Goal: Task Accomplishment & Management: Complete application form

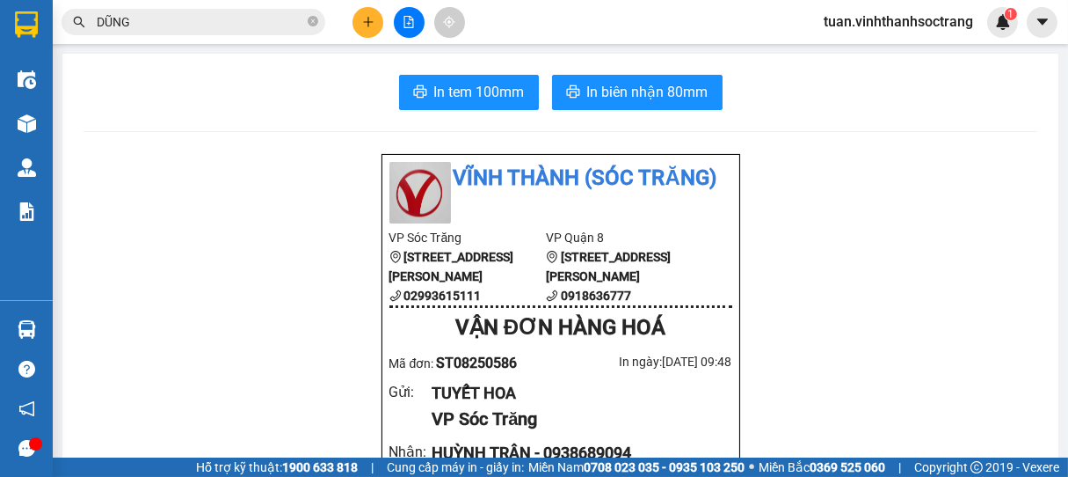
click at [386, 16] on div at bounding box center [409, 22] width 132 height 31
drag, startPoint x: 365, startPoint y: 37, endPoint x: 372, endPoint y: 30, distance: 9.9
click at [365, 35] on div "Kết quả tìm kiếm ( 3493 ) Bộ lọc Mã ĐH Trạng thái Món hàng Thu hộ Tổng cước Chư…" at bounding box center [534, 22] width 1068 height 44
click at [373, 22] on icon "plus" at bounding box center [368, 21] width 10 height 1
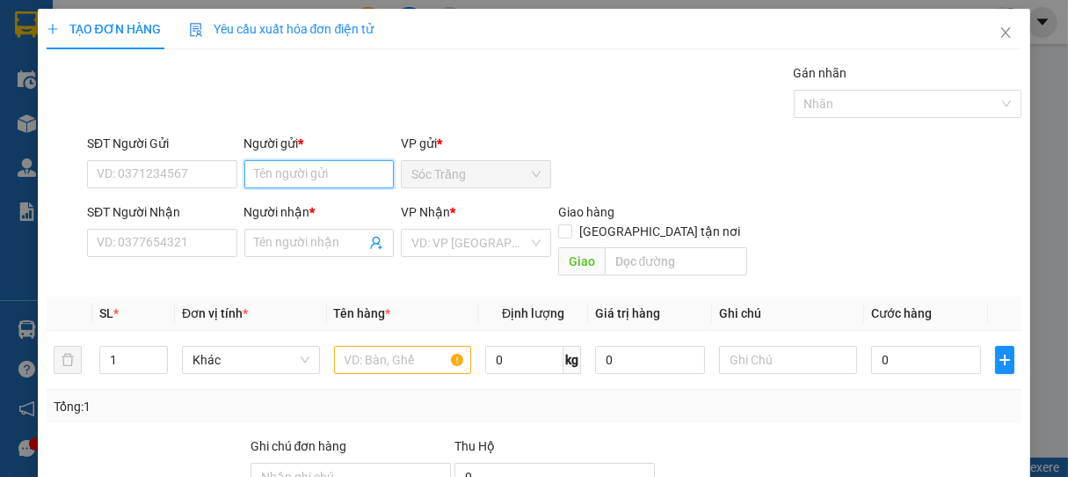
click at [285, 181] on input "Người gửi *" at bounding box center [319, 174] width 150 height 28
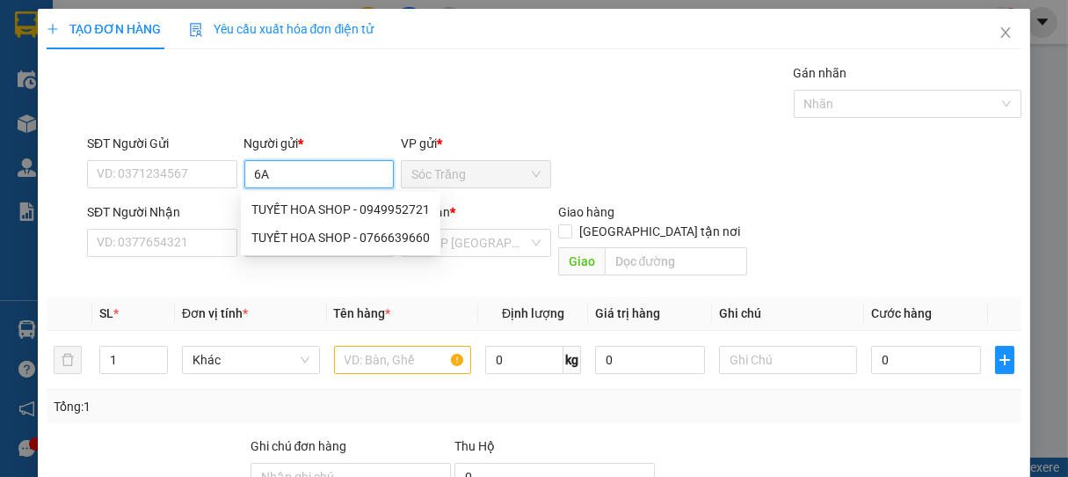
type input "6"
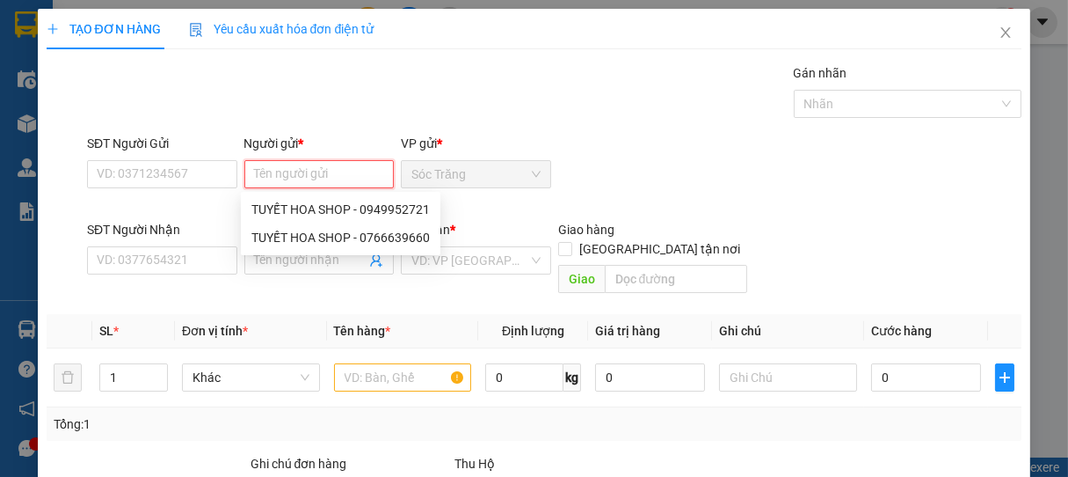
type input "V"
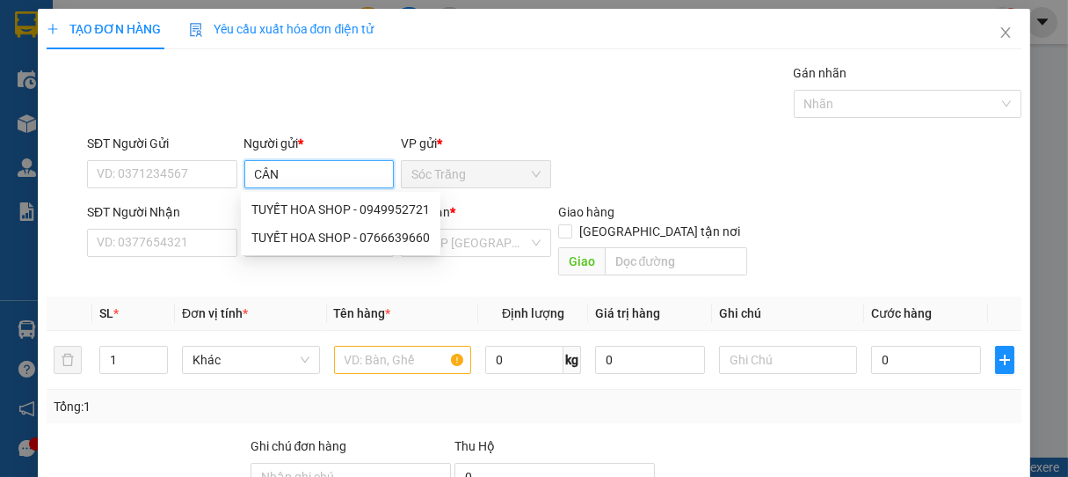
type input "CÂN"
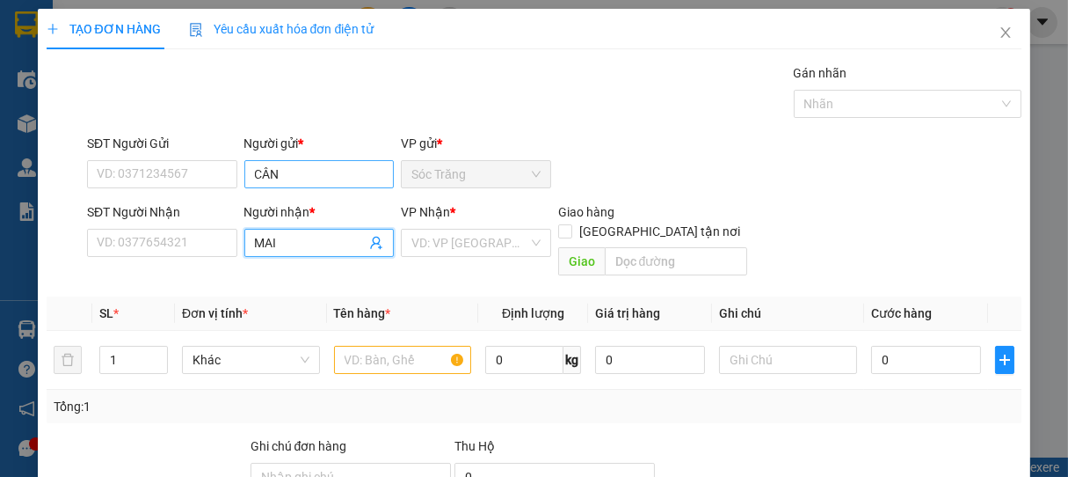
type input "MAI"
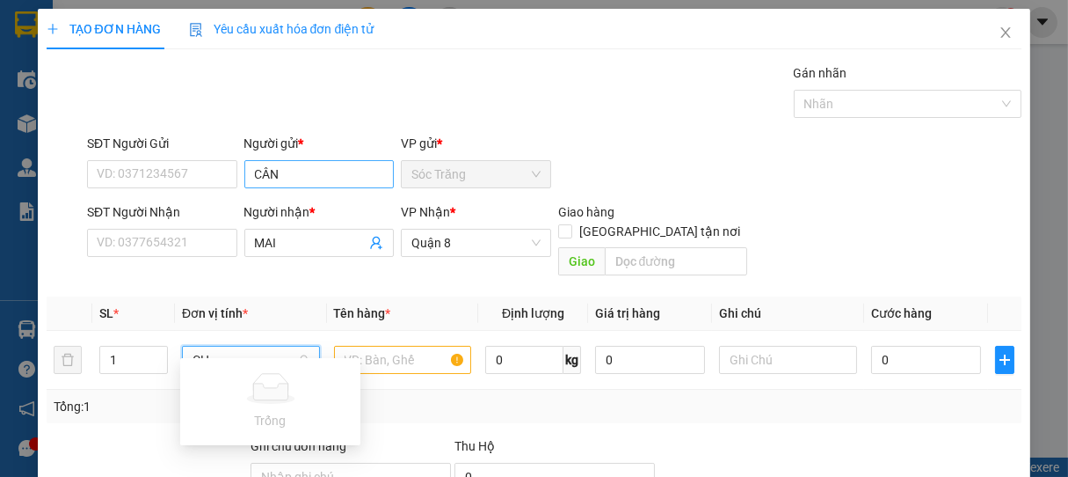
type input "C"
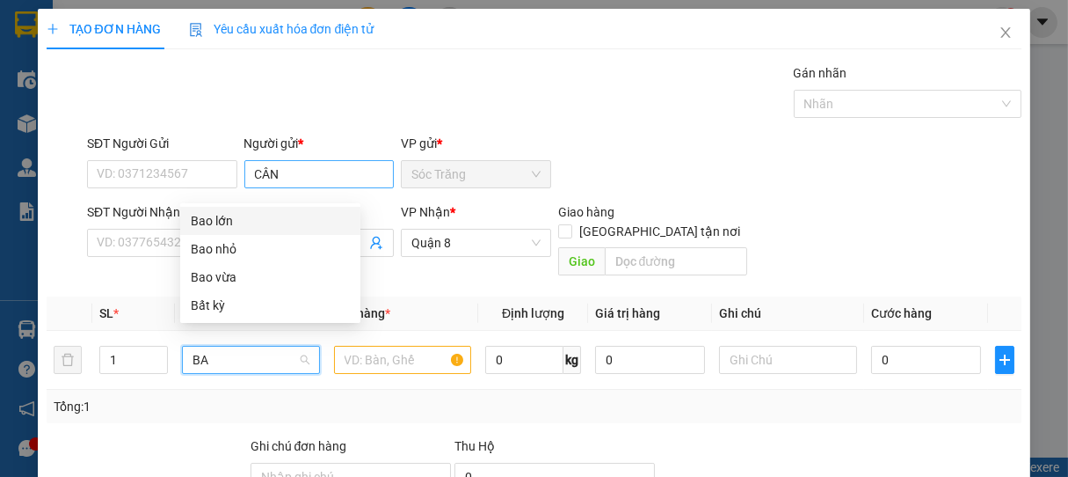
type input "BAO"
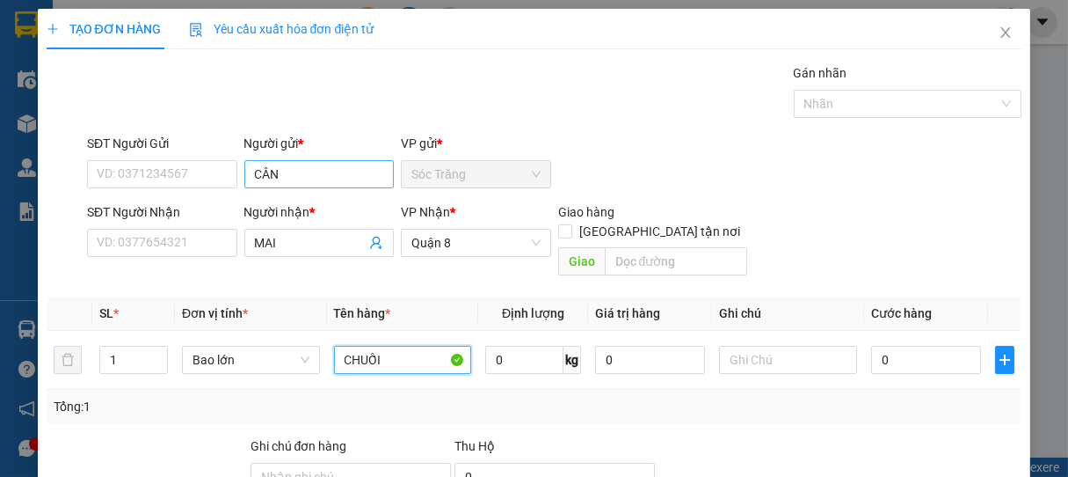
type input "CHUỐI"
type input "30"
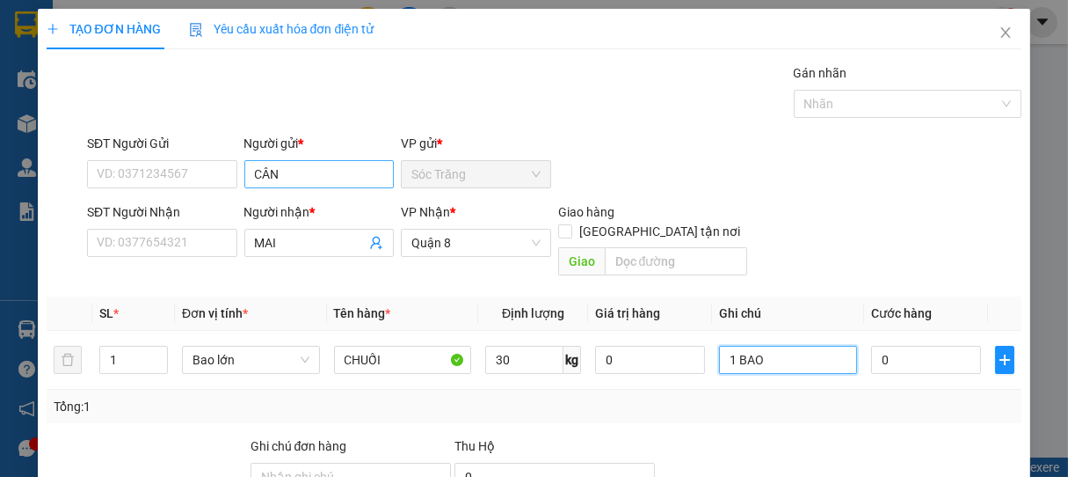
type input "1 BAO"
type input "3"
type input "30"
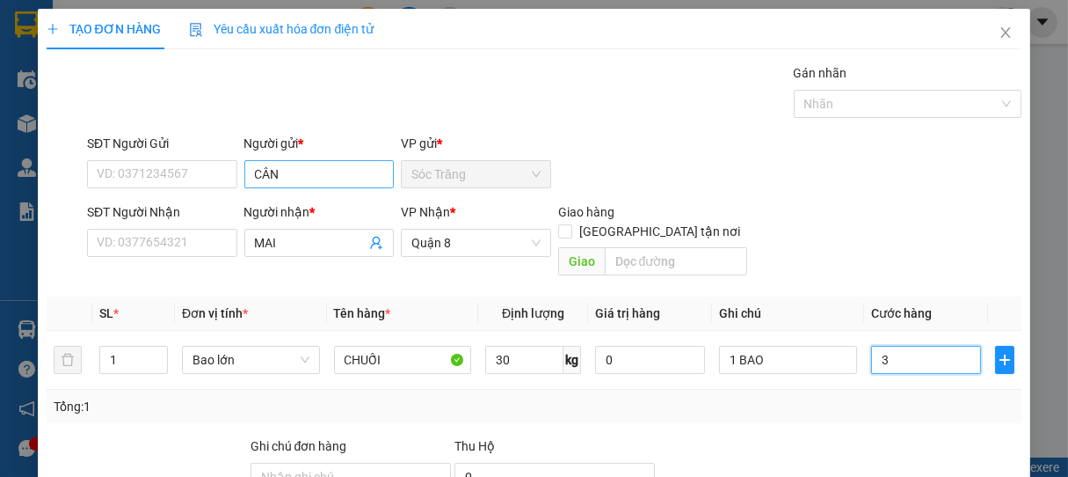
type input "30"
type input "300"
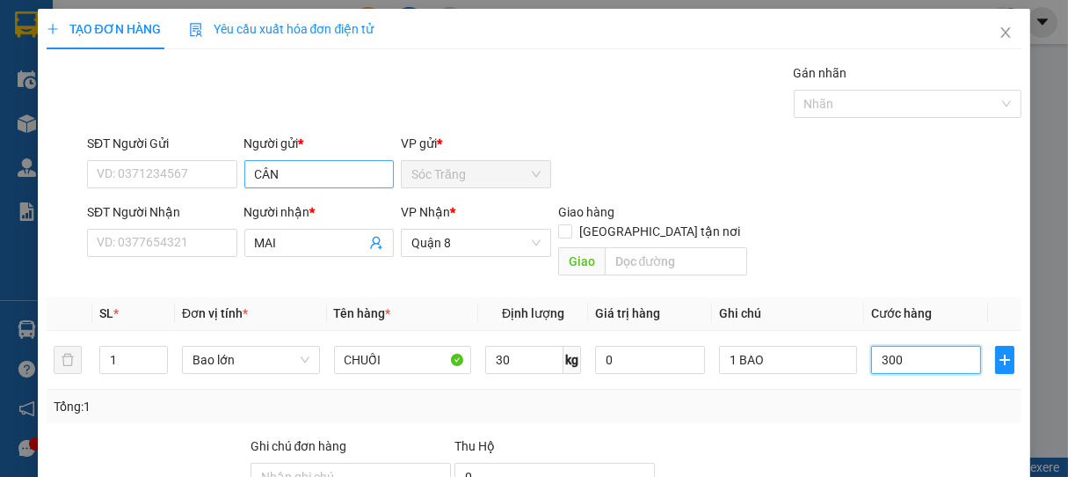
type input "3.000"
type input "30.000"
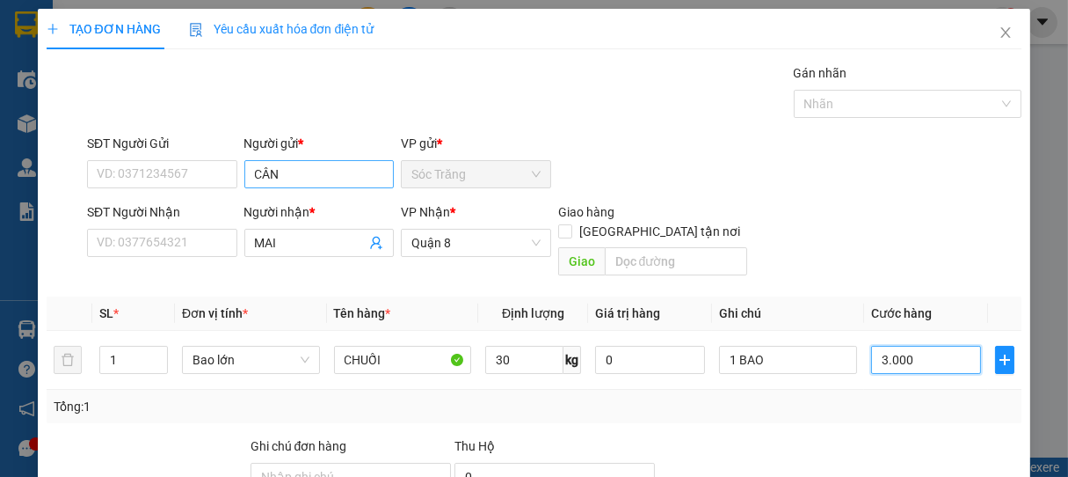
type input "30.000"
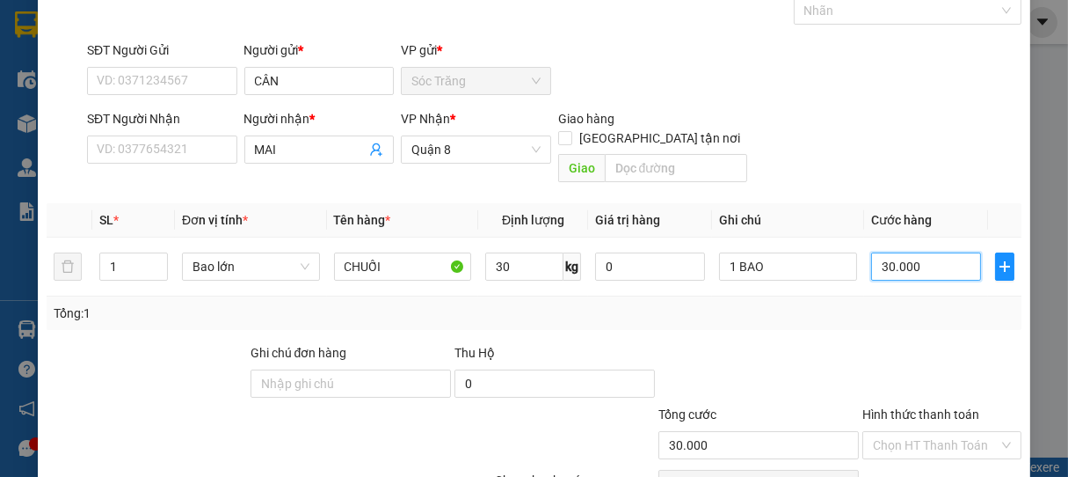
scroll to position [172, 0]
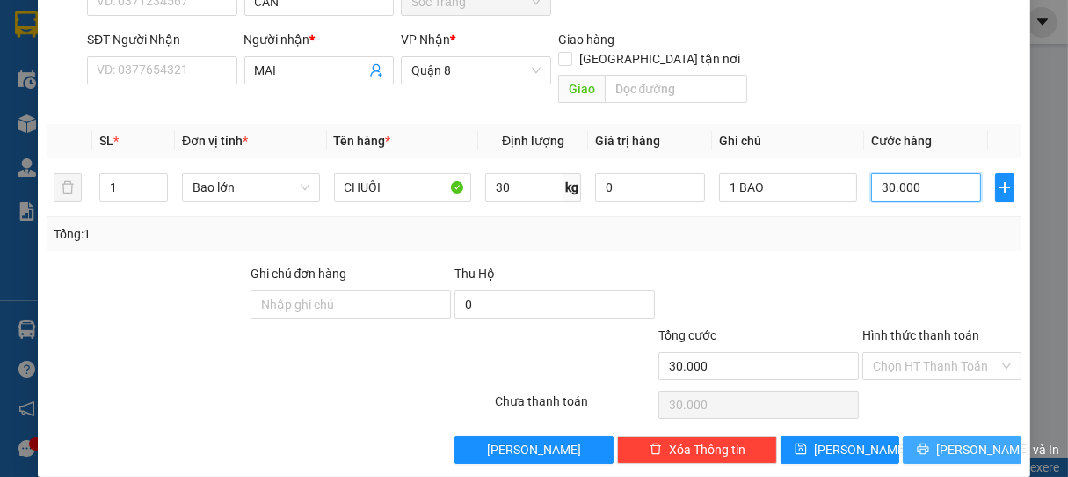
type input "30.000"
click at [908, 435] on button "[PERSON_NAME] và In" at bounding box center [962, 449] width 119 height 28
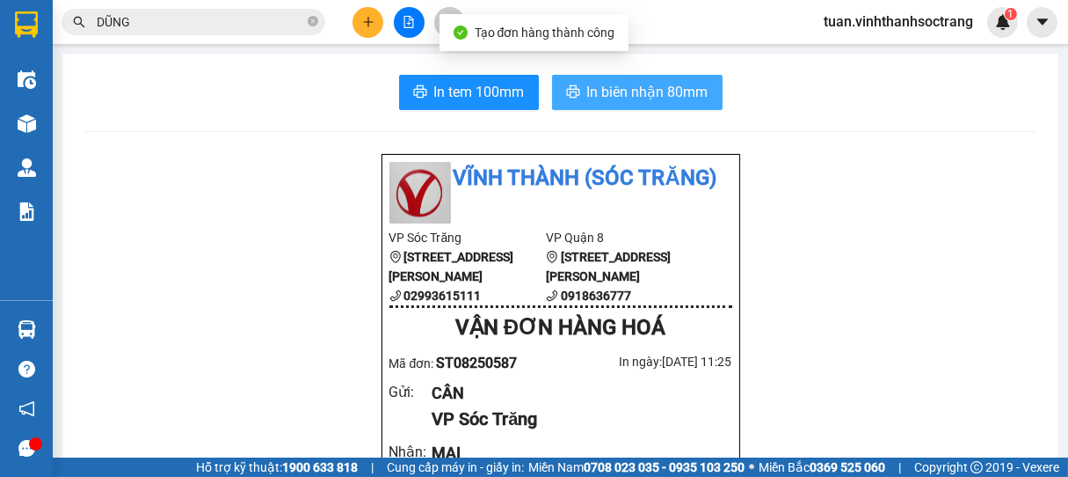
click at [645, 79] on button "In biên nhận 80mm" at bounding box center [637, 92] width 171 height 35
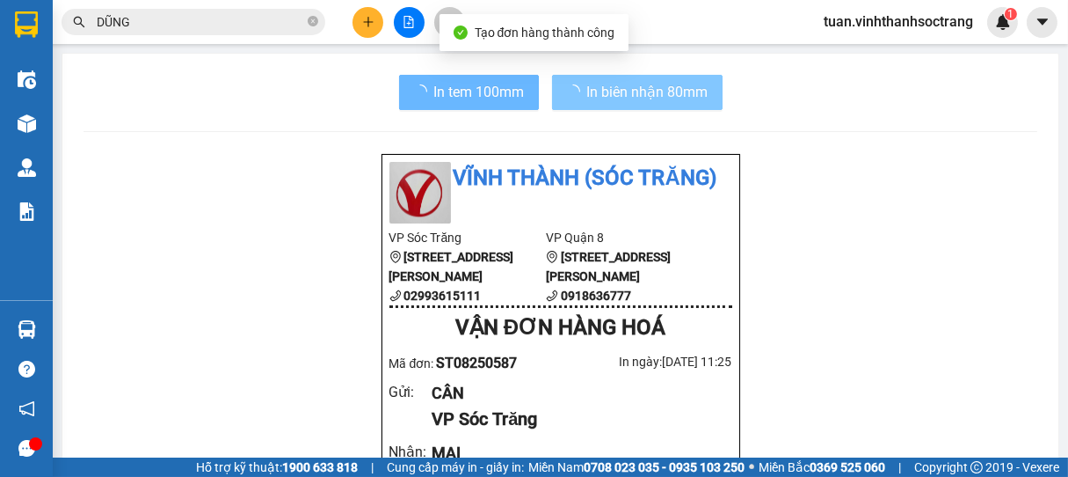
click at [644, 82] on span "In biên nhận 80mm" at bounding box center [647, 92] width 121 height 22
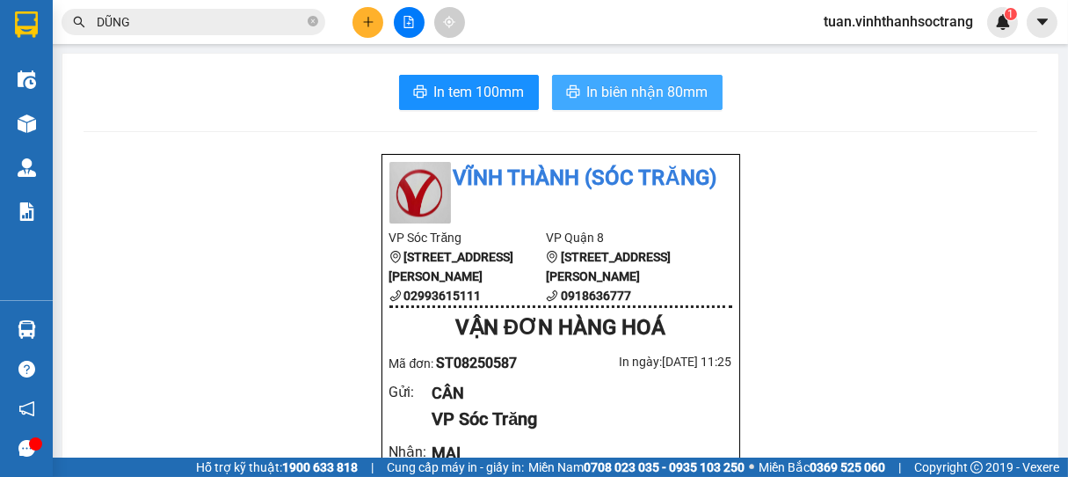
click at [645, 82] on span "In biên nhận 80mm" at bounding box center [647, 92] width 121 height 22
